Goal: Find specific page/section: Find specific page/section

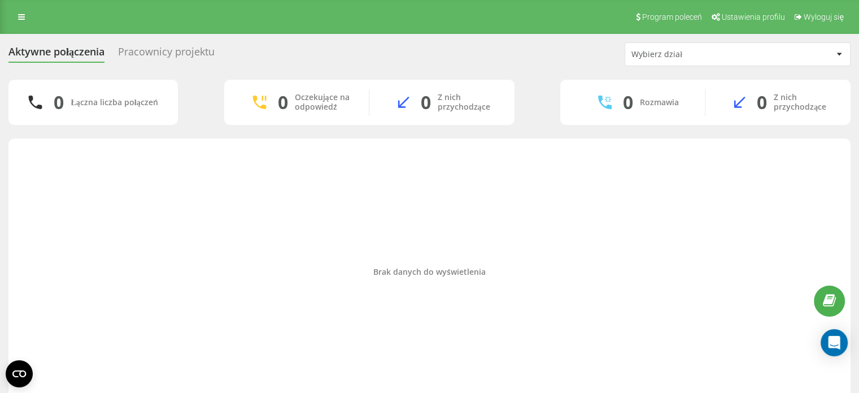
drag, startPoint x: 16, startPoint y: 16, endPoint x: 16, endPoint y: 36, distance: 20.3
click at [16, 16] on link at bounding box center [21, 17] width 20 height 16
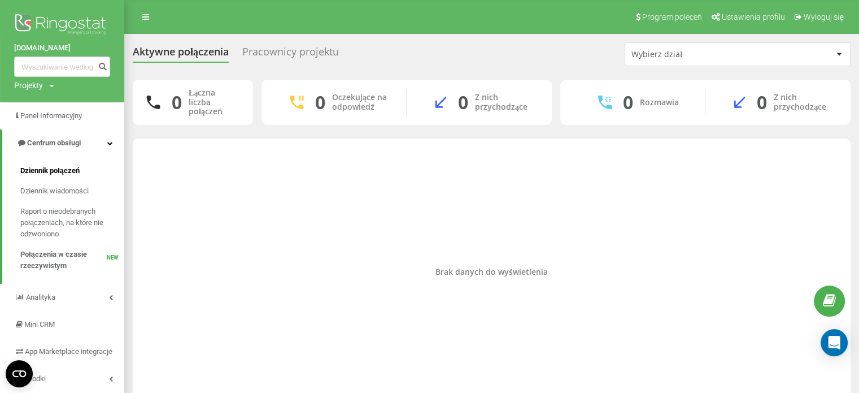
click at [32, 166] on span "Dziennik połączeń" at bounding box center [49, 170] width 59 height 11
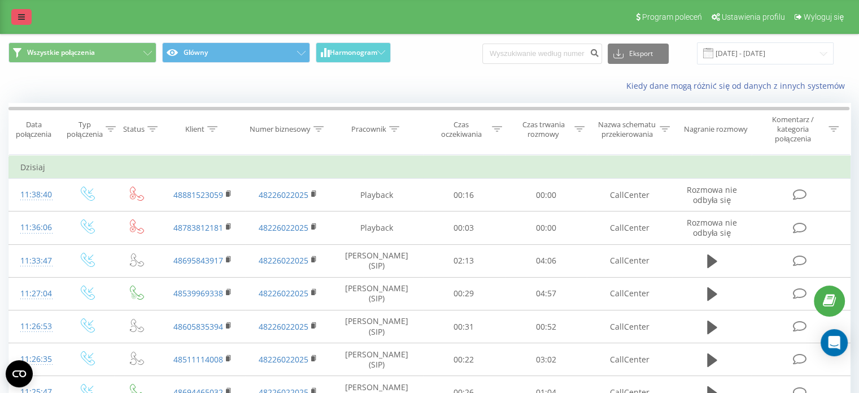
click at [21, 16] on icon at bounding box center [21, 17] width 7 height 8
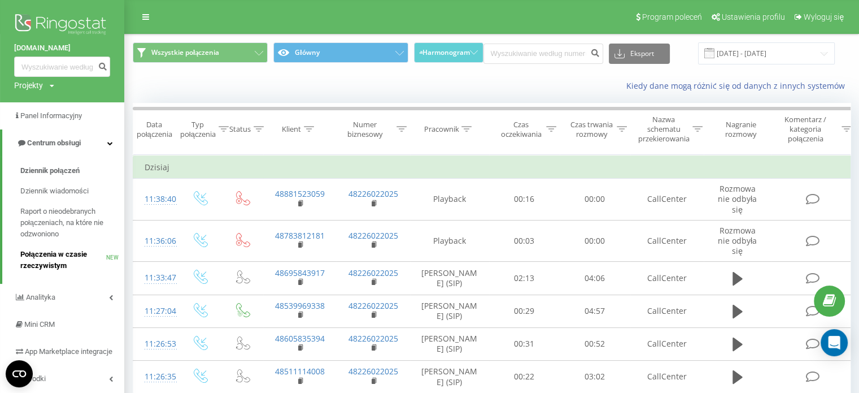
click at [28, 259] on span "Połączenia w czasie rzeczywistym" at bounding box center [63, 260] width 86 height 23
